Goal: Find specific page/section: Find specific page/section

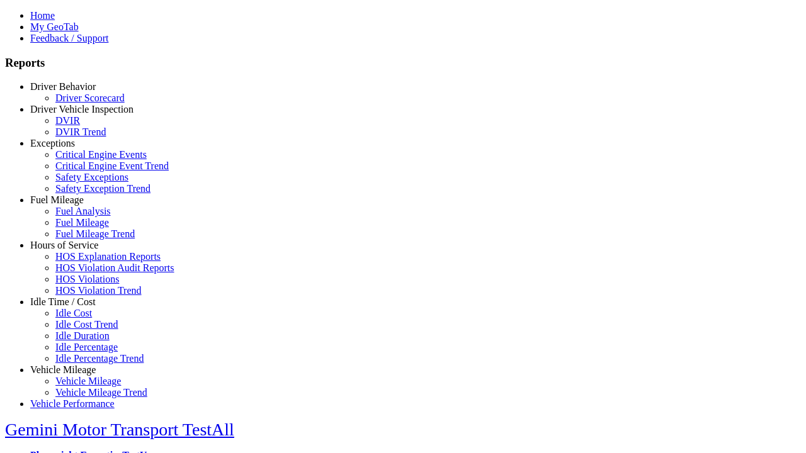
click at [72, 307] on link "Idle Time / Cost" at bounding box center [62, 301] width 65 height 11
click at [82, 330] on link "Idle Cost Trend" at bounding box center [86, 324] width 63 height 11
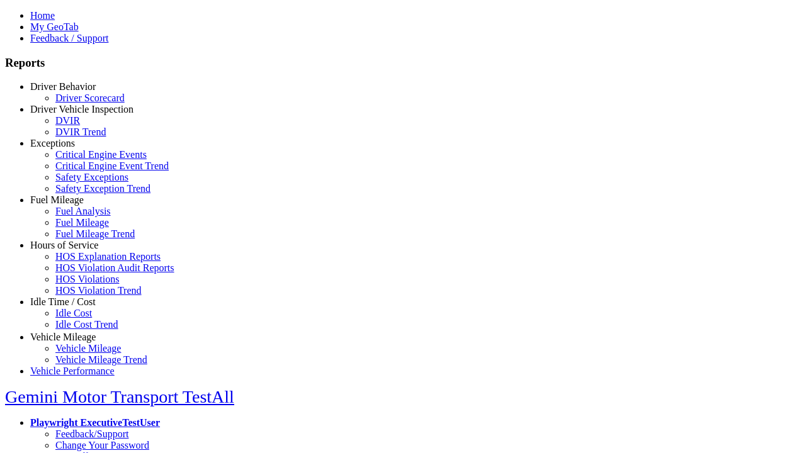
select select "**********"
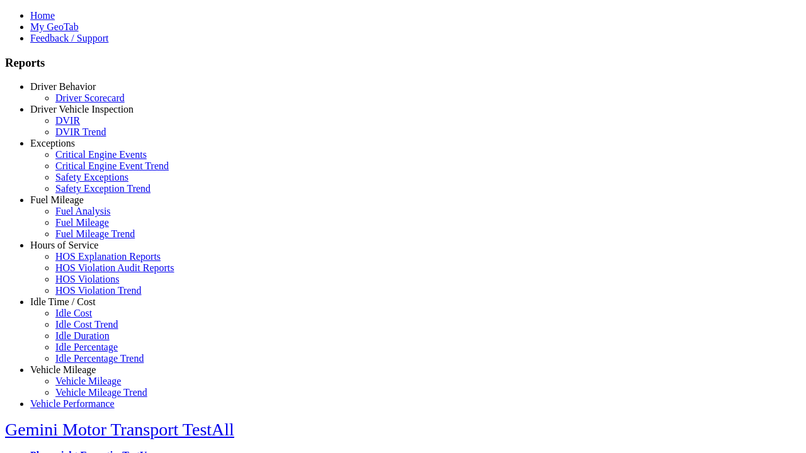
type input "**********"
